Goal: Entertainment & Leisure: Consume media (video, audio)

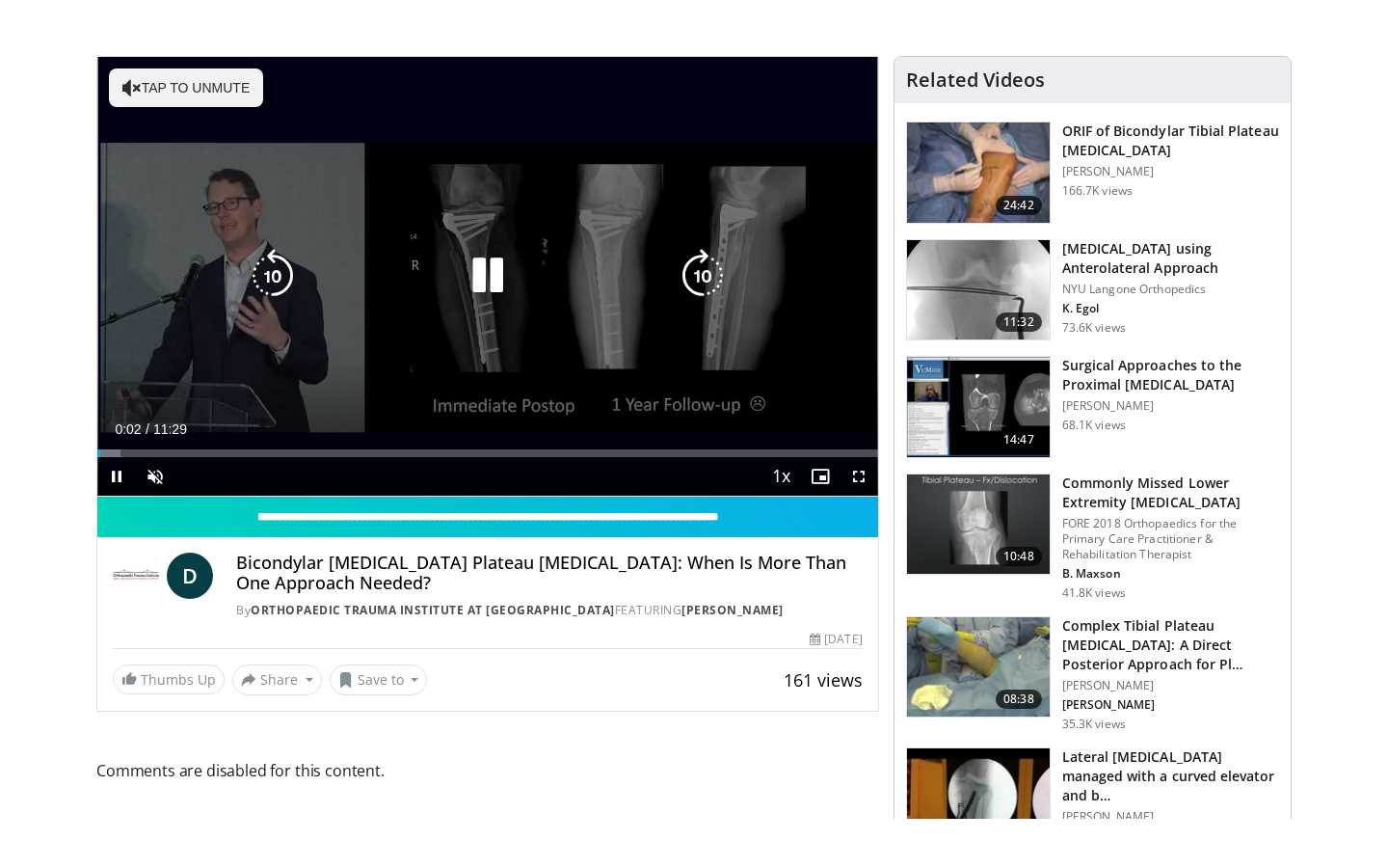
scroll to position [188, 0]
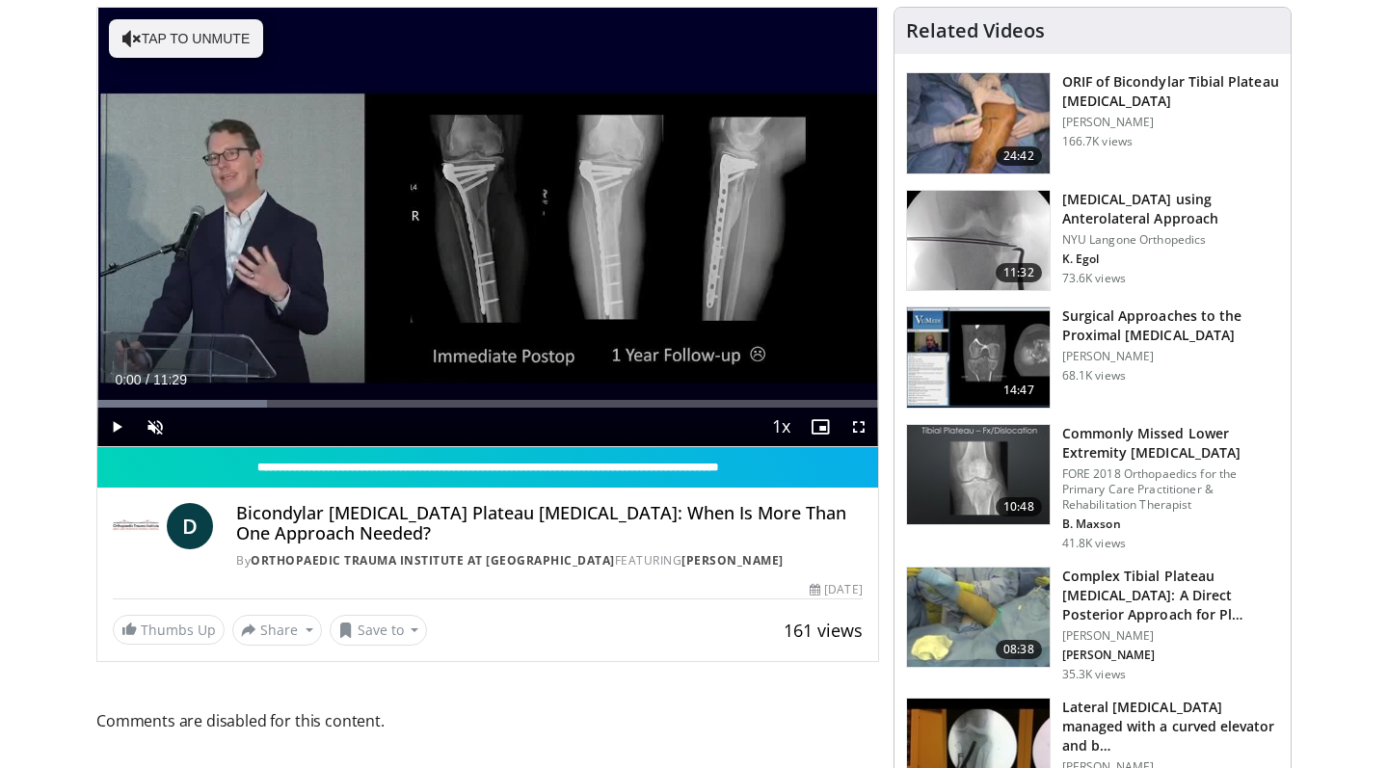
drag, startPoint x: 102, startPoint y: 404, endPoint x: 90, endPoint y: 404, distance: 12.5
click at [149, 428] on span "Video Player" at bounding box center [155, 427] width 39 height 39
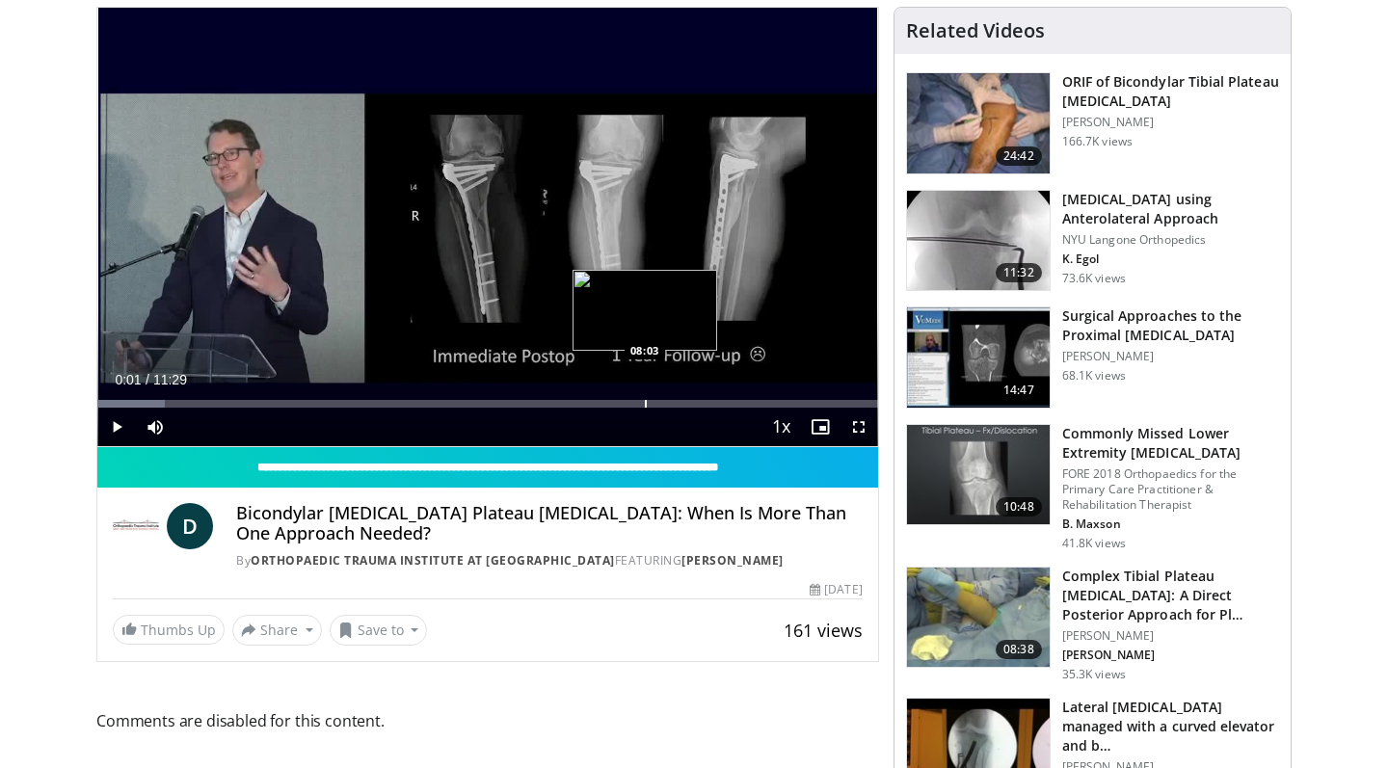
click at [645, 393] on div "Loaded : 8.63% 00:01 08:03" at bounding box center [487, 398] width 781 height 18
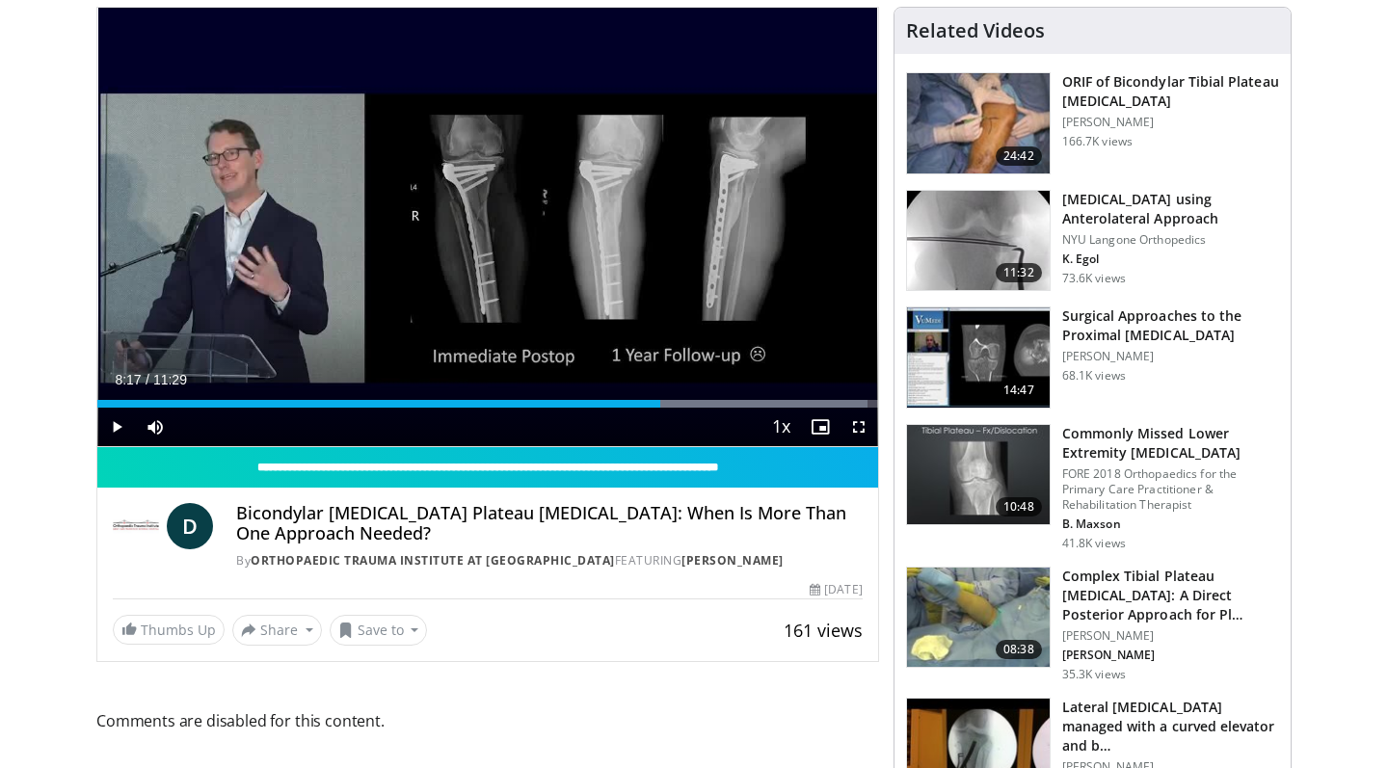
click at [854, 426] on span "Video Player" at bounding box center [859, 427] width 39 height 39
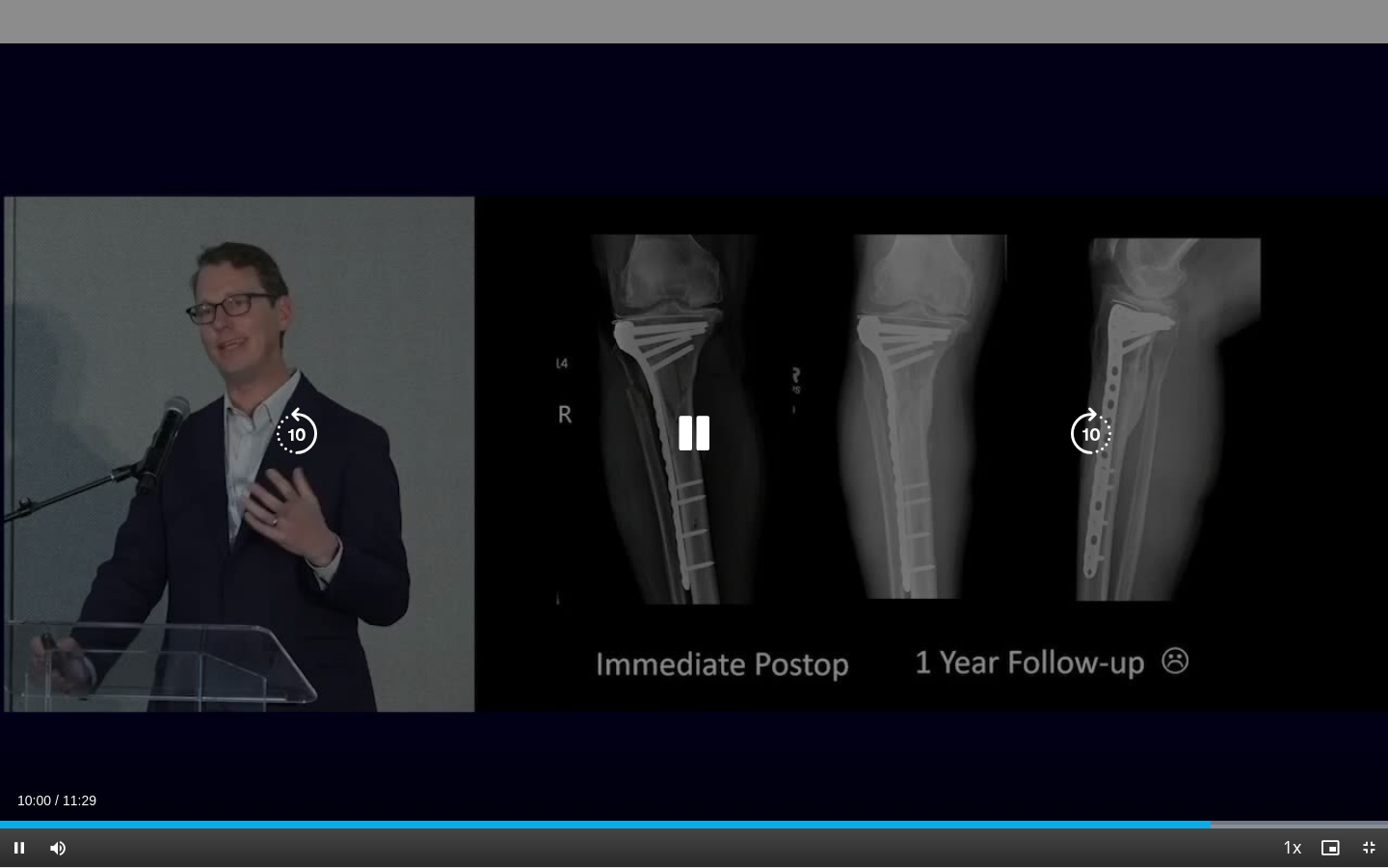
click at [691, 443] on icon "Video Player" at bounding box center [694, 434] width 54 height 54
click at [621, 447] on div "Video Player" at bounding box center [694, 433] width 833 height 39
click at [677, 438] on icon "Video Player" at bounding box center [694, 434] width 54 height 54
click at [1062, 174] on div "20 seconds Tap to unmute" at bounding box center [694, 433] width 1388 height 867
drag, startPoint x: 374, startPoint y: 731, endPoint x: 330, endPoint y: 731, distance: 44.3
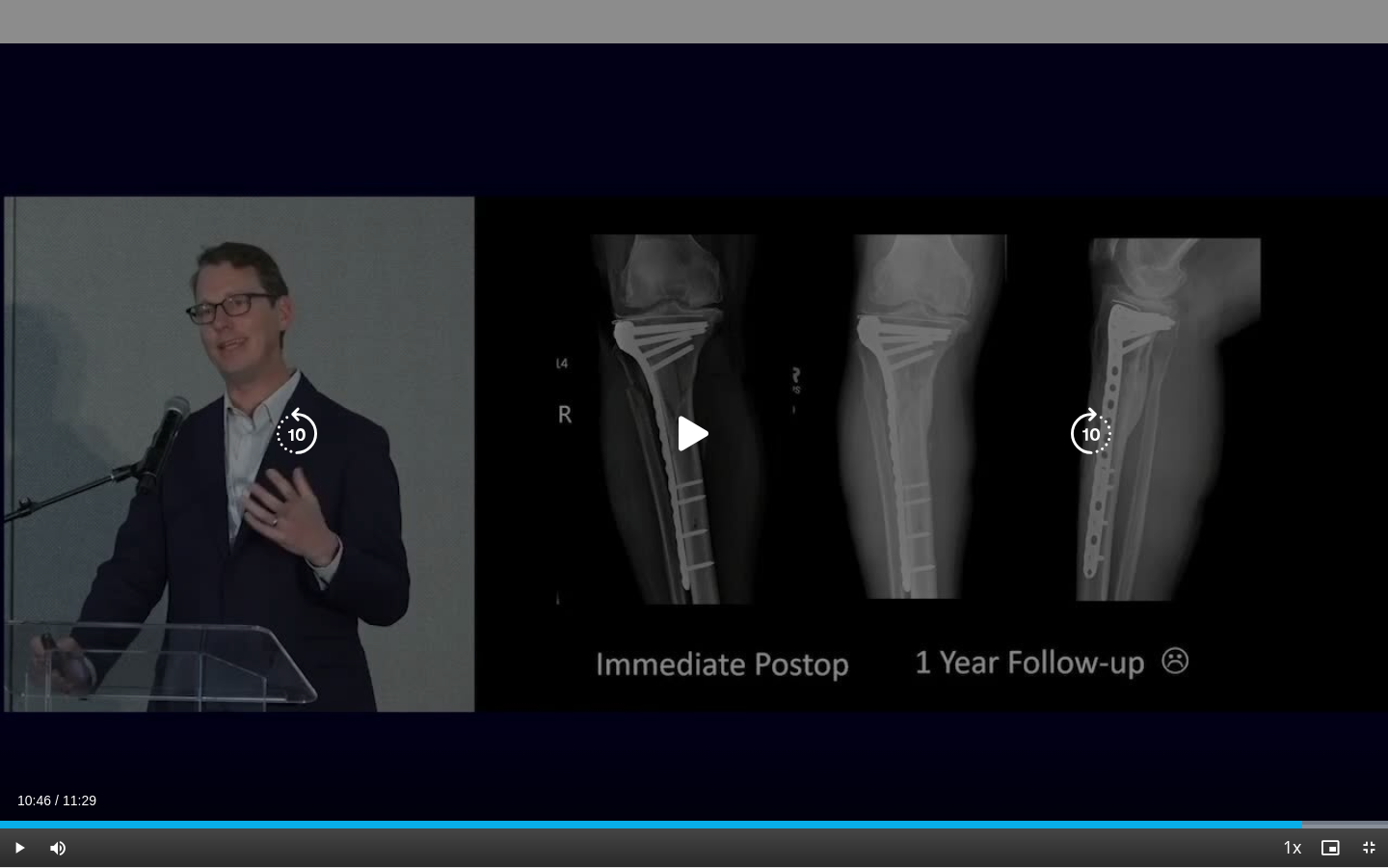
click at [330, 731] on div "10 seconds Tap to unmute" at bounding box center [694, 433] width 1388 height 867
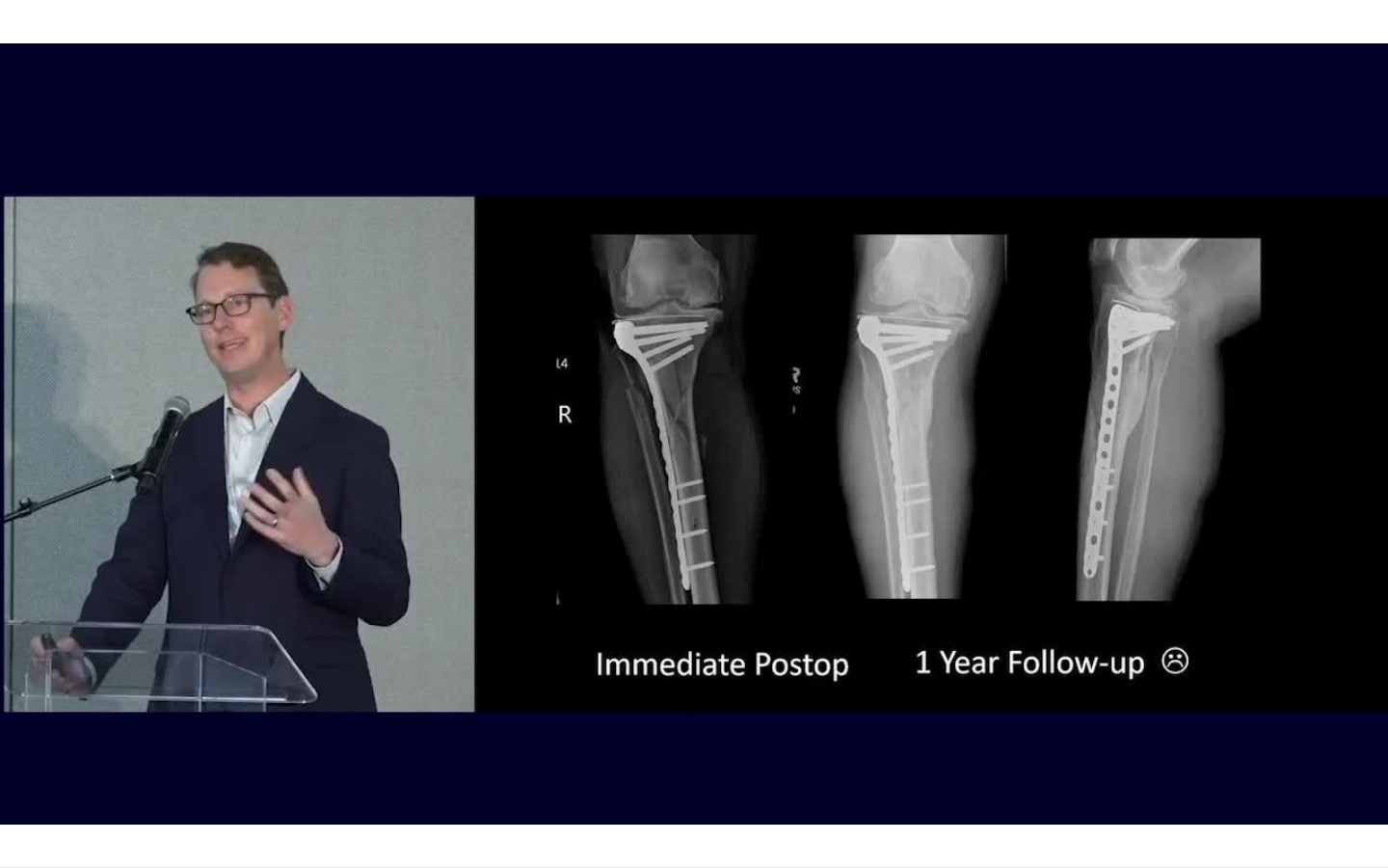
click at [896, 454] on div "10 seconds Tap to unmute" at bounding box center [694, 433] width 1388 height 867
